Goal: Check status

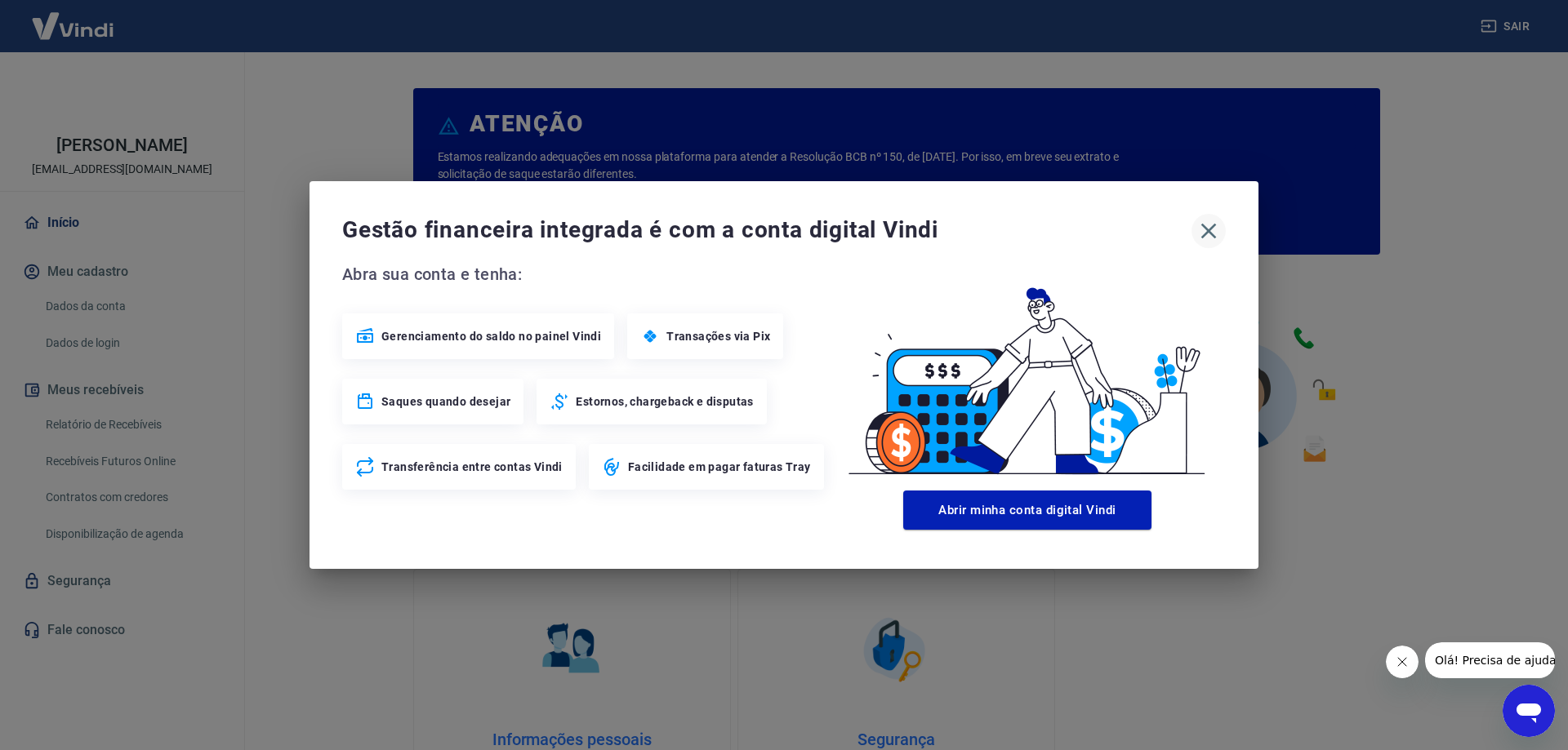
click at [1201, 239] on icon "button" at bounding box center [1209, 231] width 26 height 26
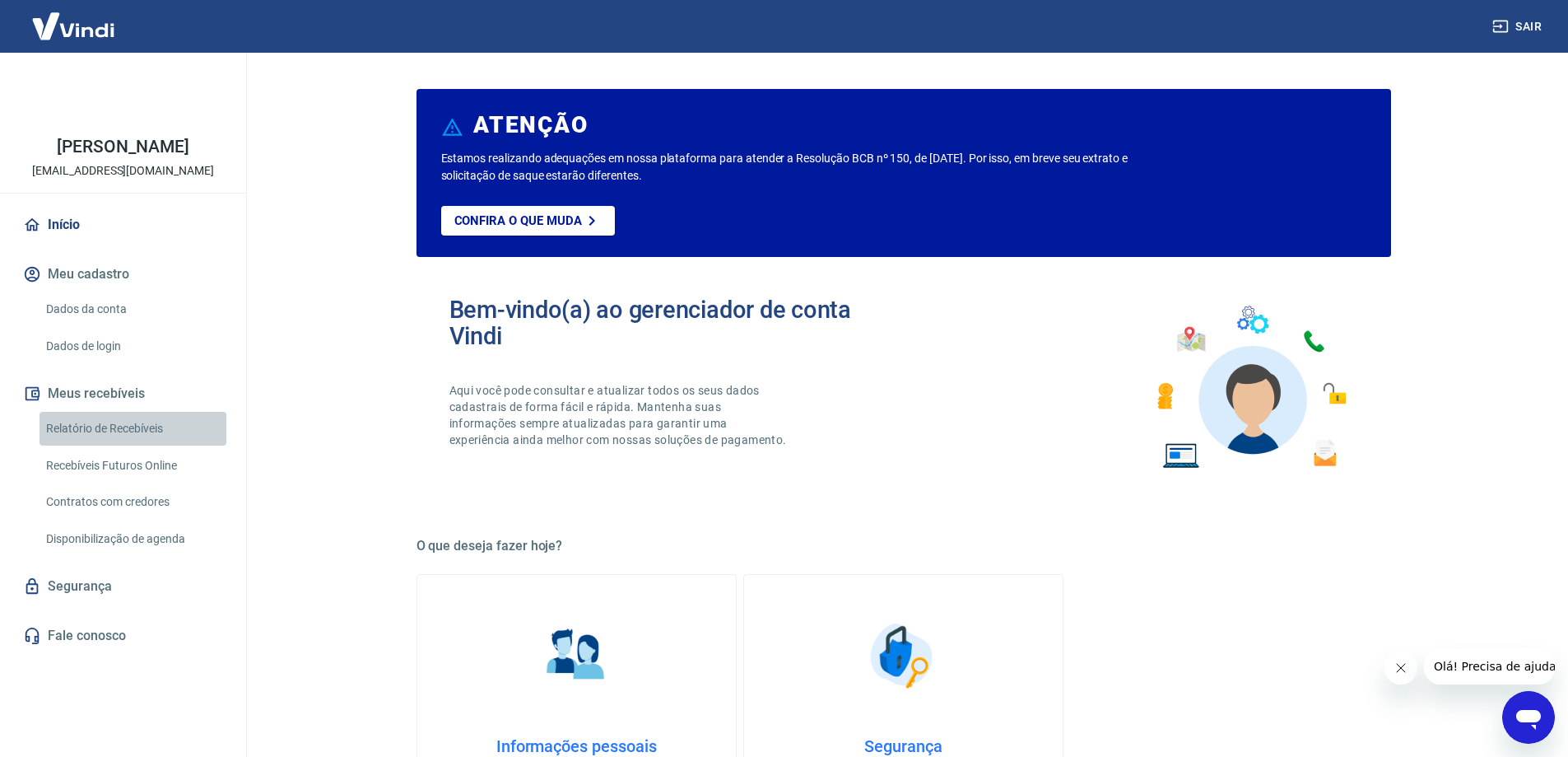
click at [136, 427] on link "Relatório de Recebíveis" at bounding box center [133, 428] width 187 height 34
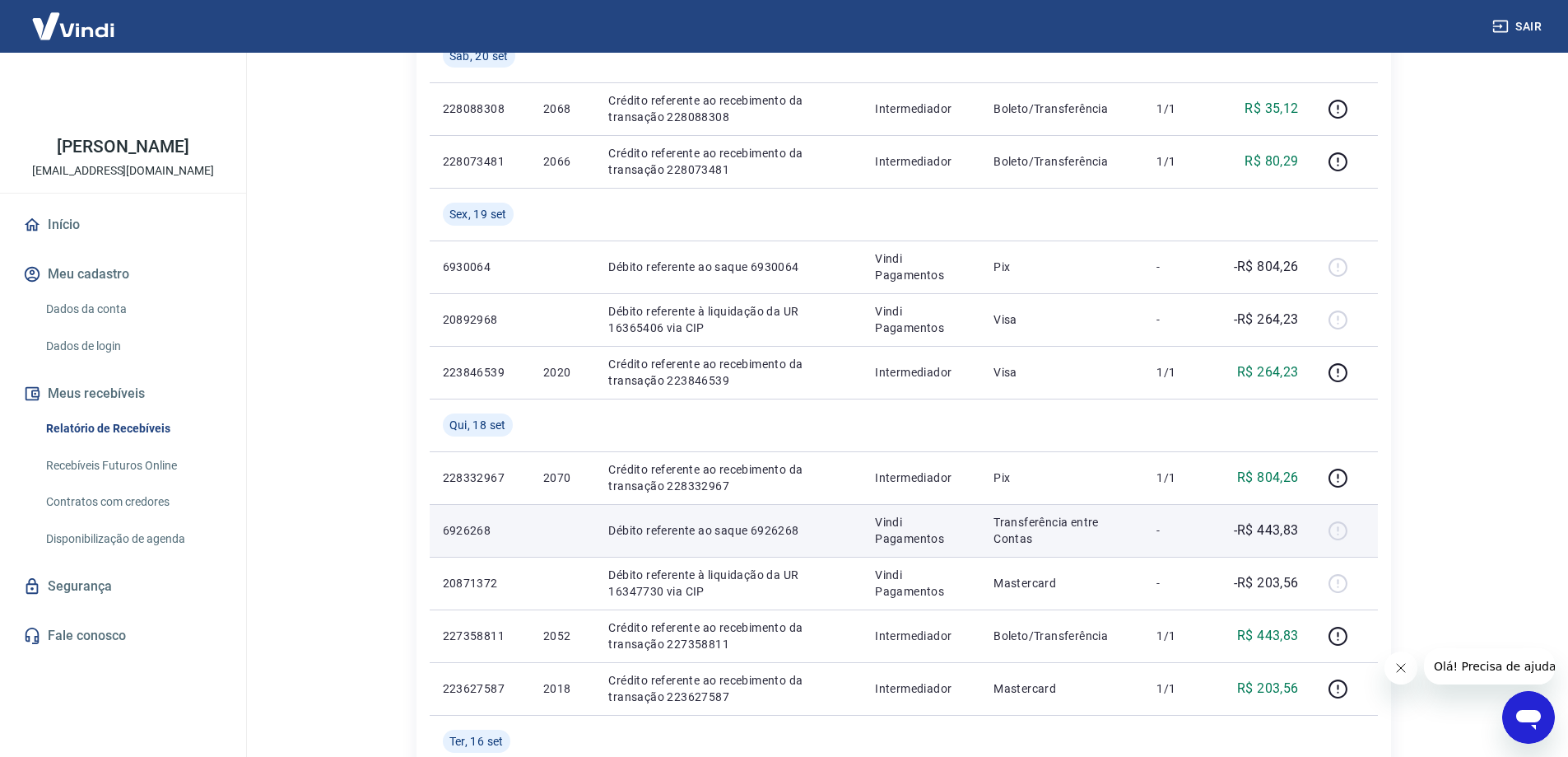
scroll to position [494, 0]
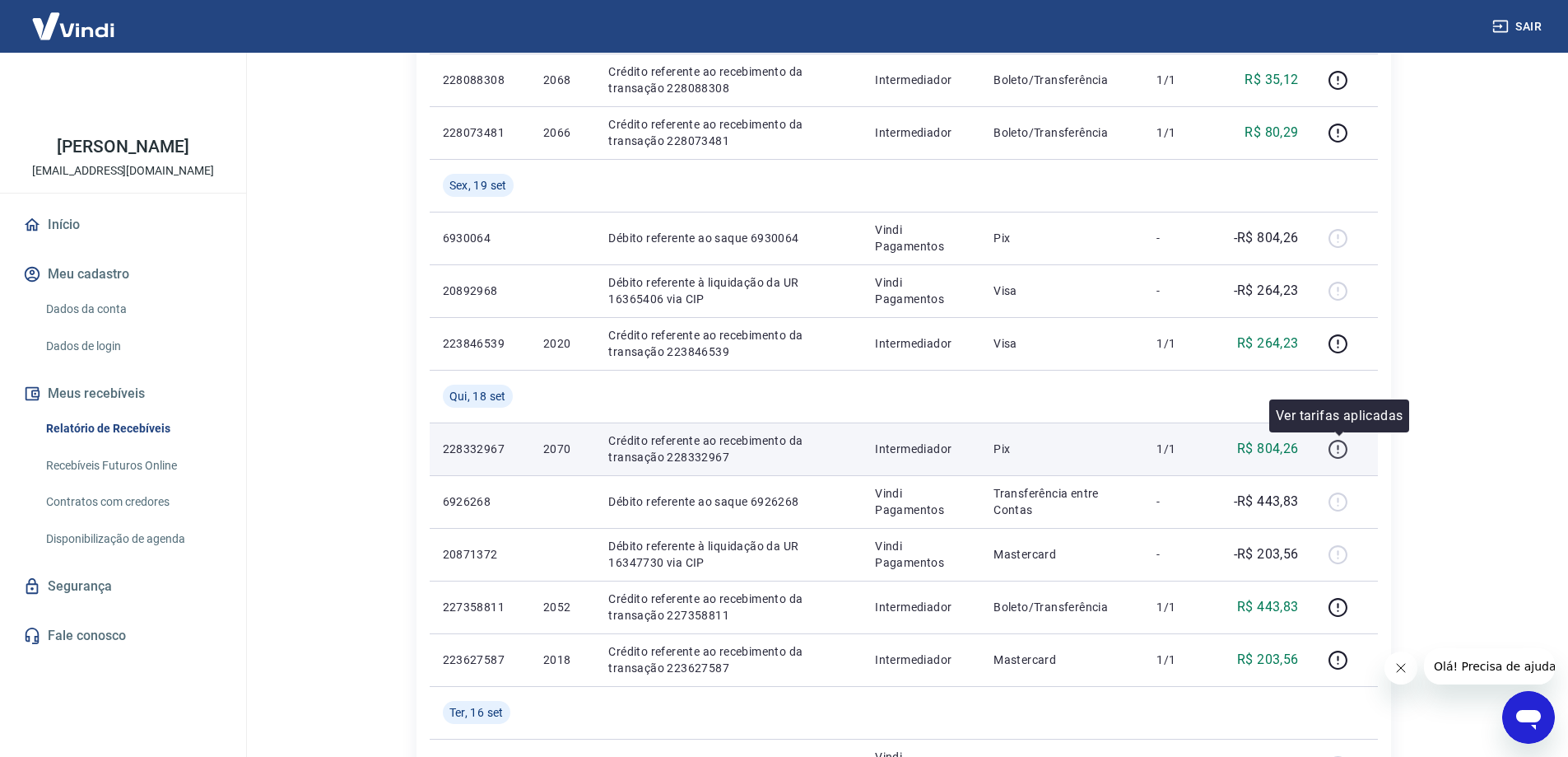
click at [1344, 455] on icon "button" at bounding box center [1338, 449] width 21 height 21
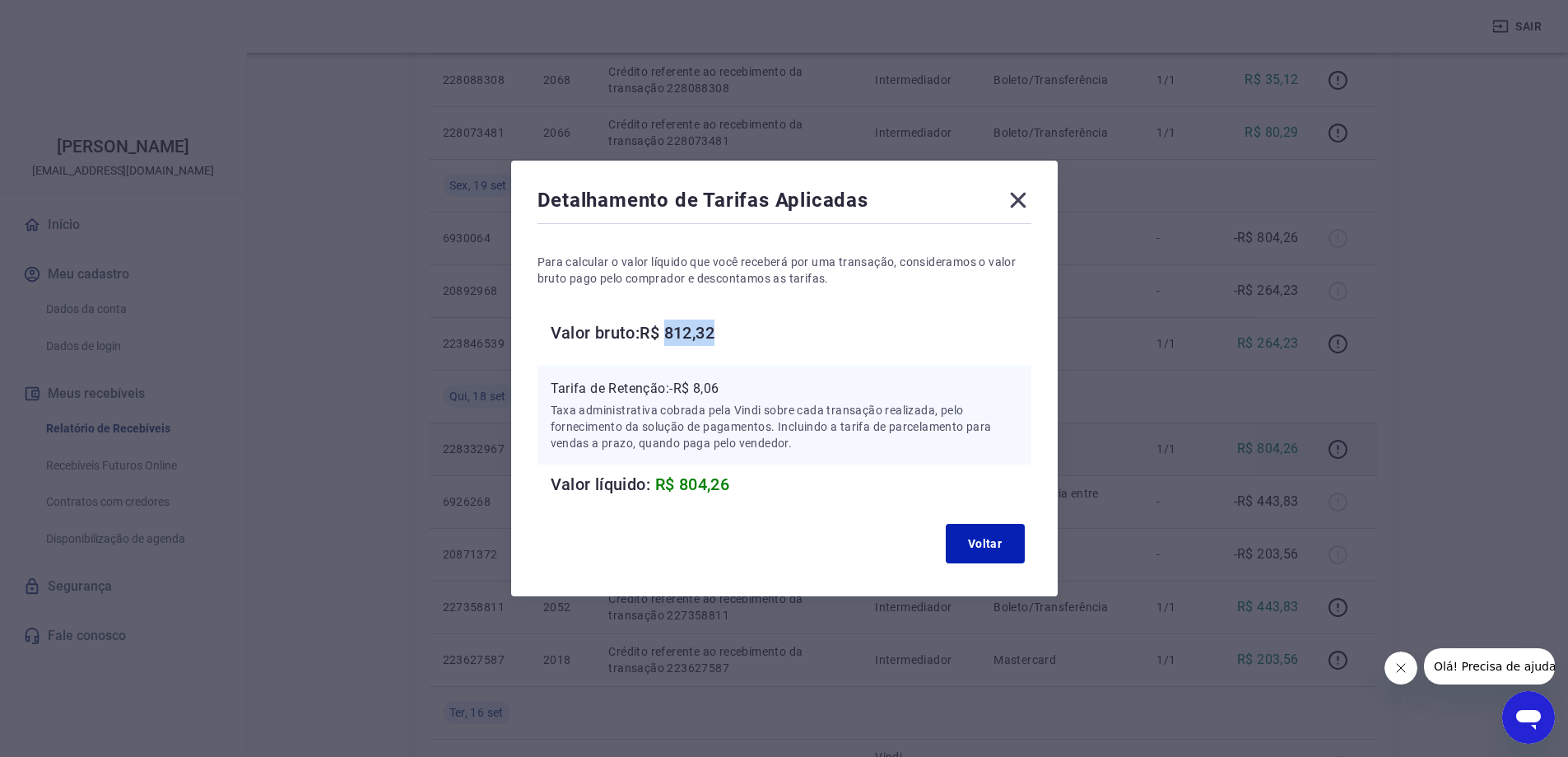
drag, startPoint x: 677, startPoint y: 331, endPoint x: 731, endPoint y: 332, distance: 54.0
click at [731, 332] on h6 "Valor bruto: R$ 812,32" at bounding box center [791, 332] width 481 height 26
copy h6 "812,32"
